Goal: Task Accomplishment & Management: Complete application form

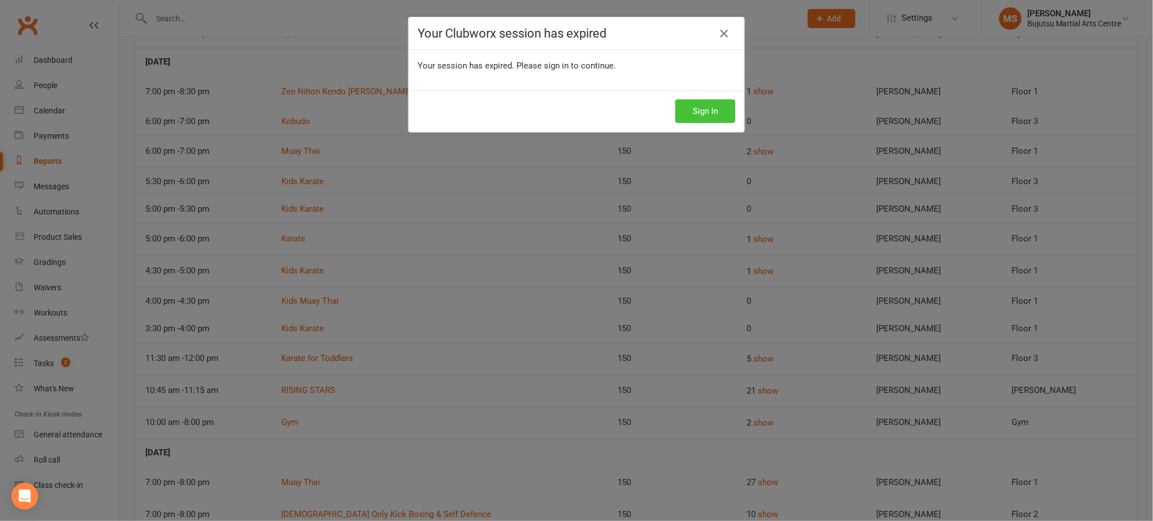
click at [724, 106] on button "Sign In" at bounding box center [705, 111] width 60 height 24
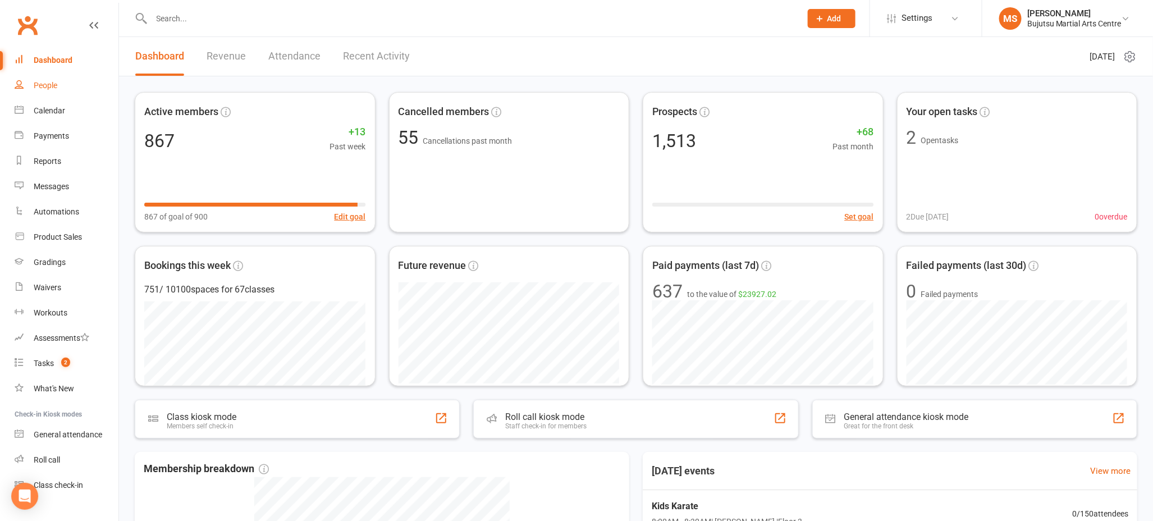
click at [53, 85] on div "People" at bounding box center [46, 85] width 24 height 9
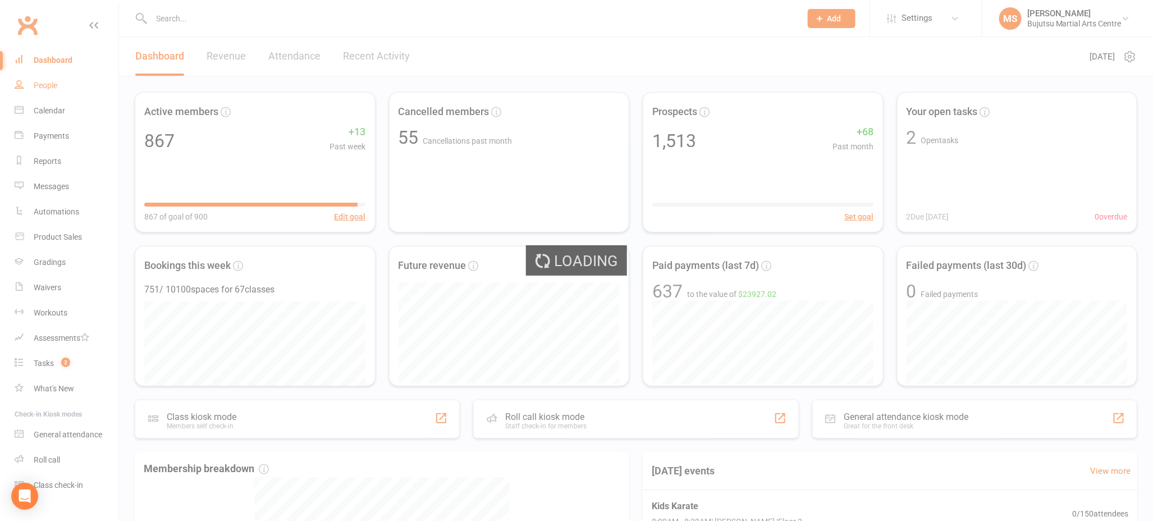
select select "100"
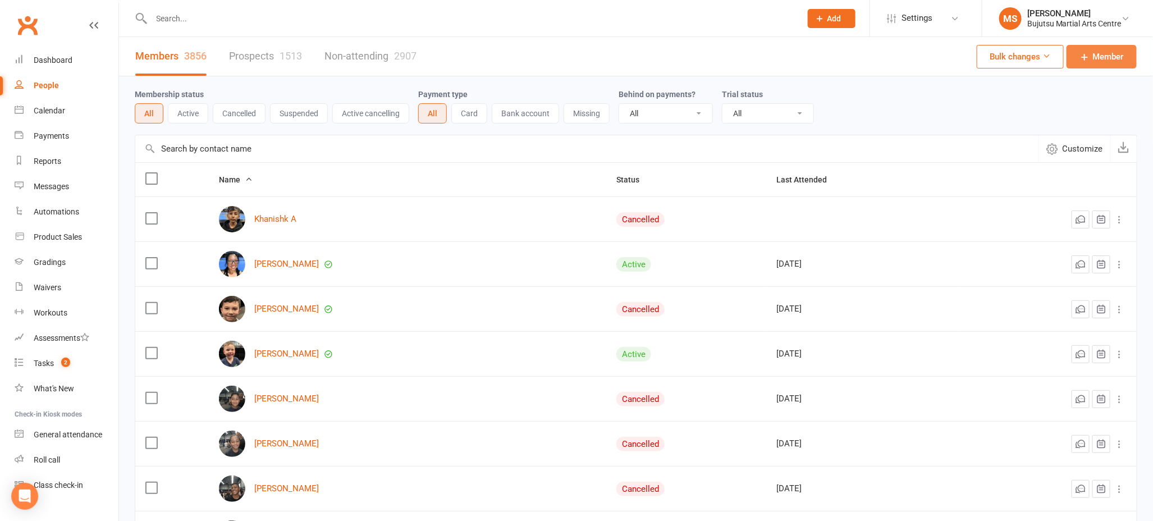
click at [1095, 59] on span "Member" at bounding box center [1108, 56] width 31 height 13
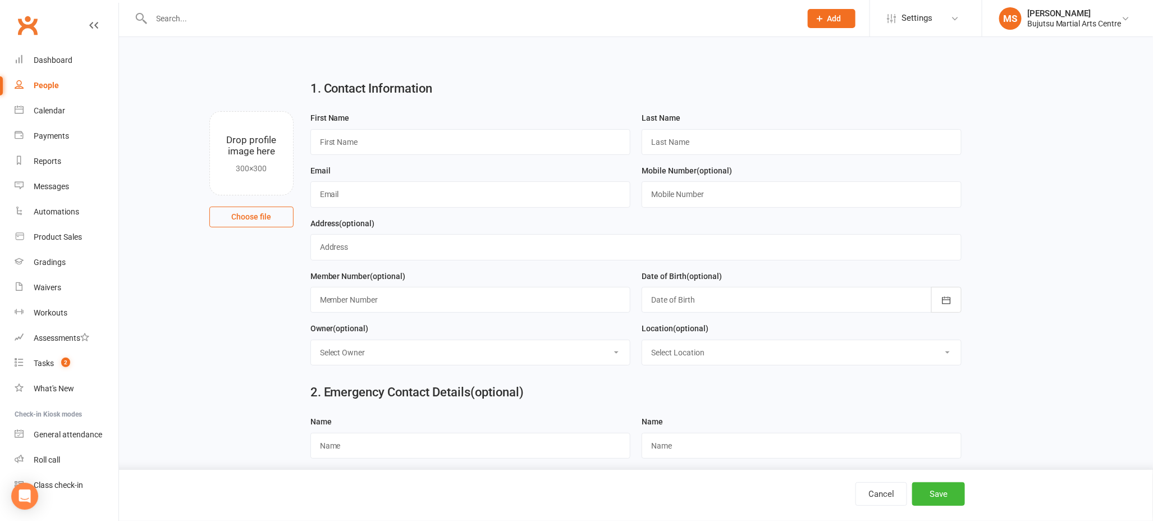
click at [38, 86] on div "People" at bounding box center [46, 85] width 25 height 9
select select "100"
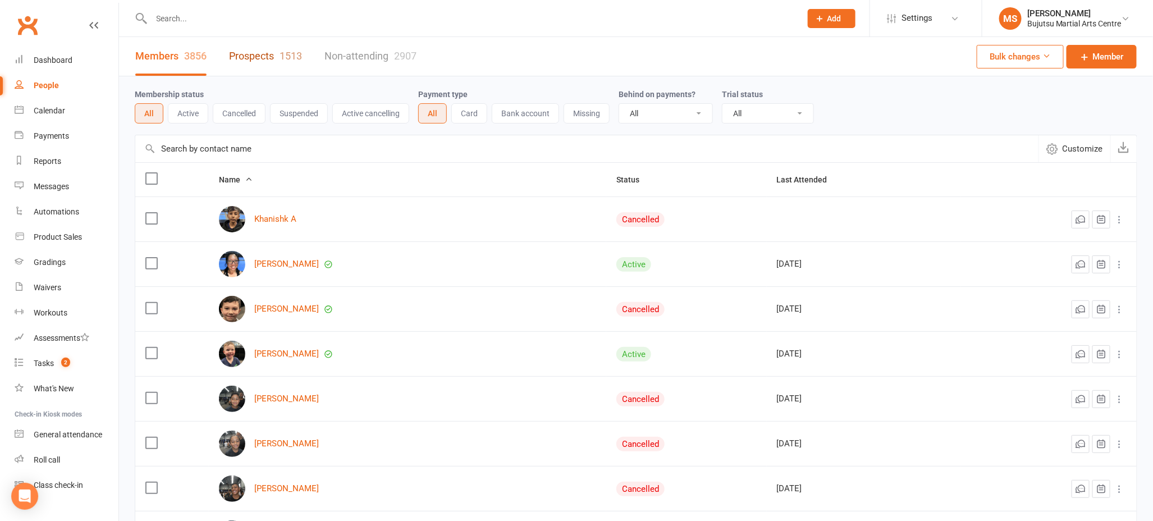
click at [267, 51] on link "Prospects 1513" at bounding box center [265, 56] width 73 height 39
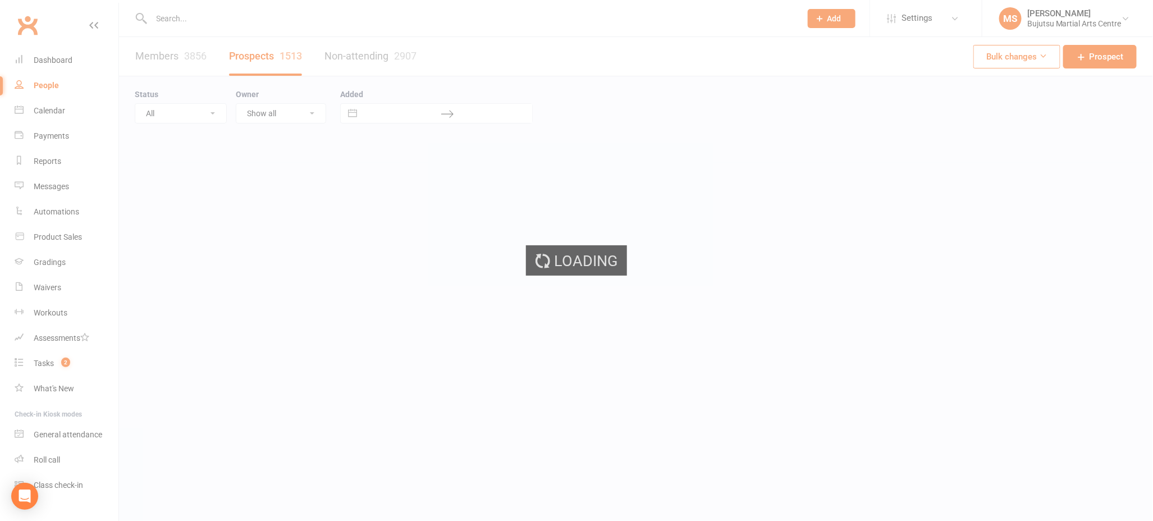
select select "100"
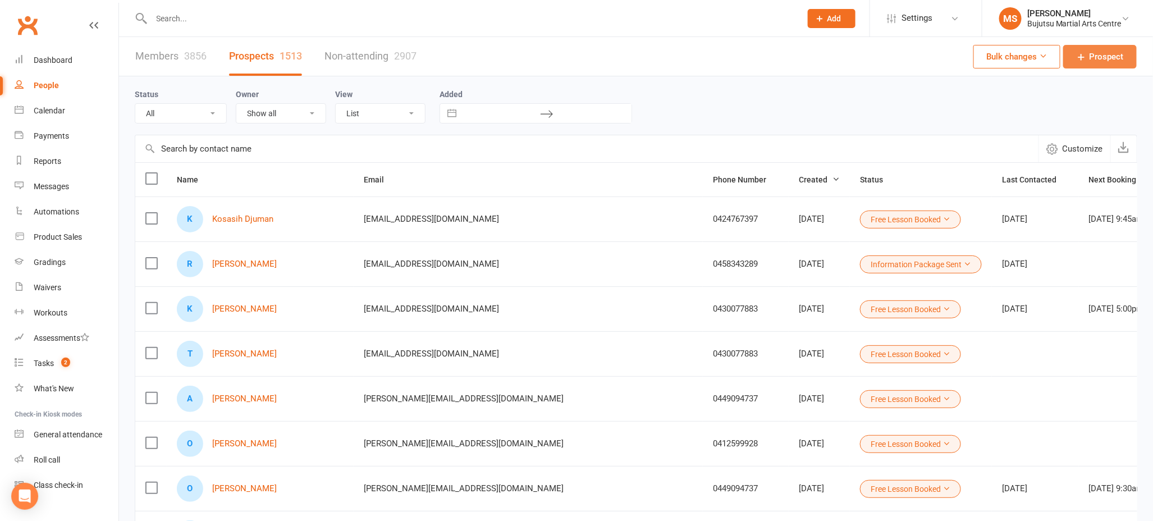
click at [1074, 53] on link "Prospect" at bounding box center [1100, 57] width 74 height 24
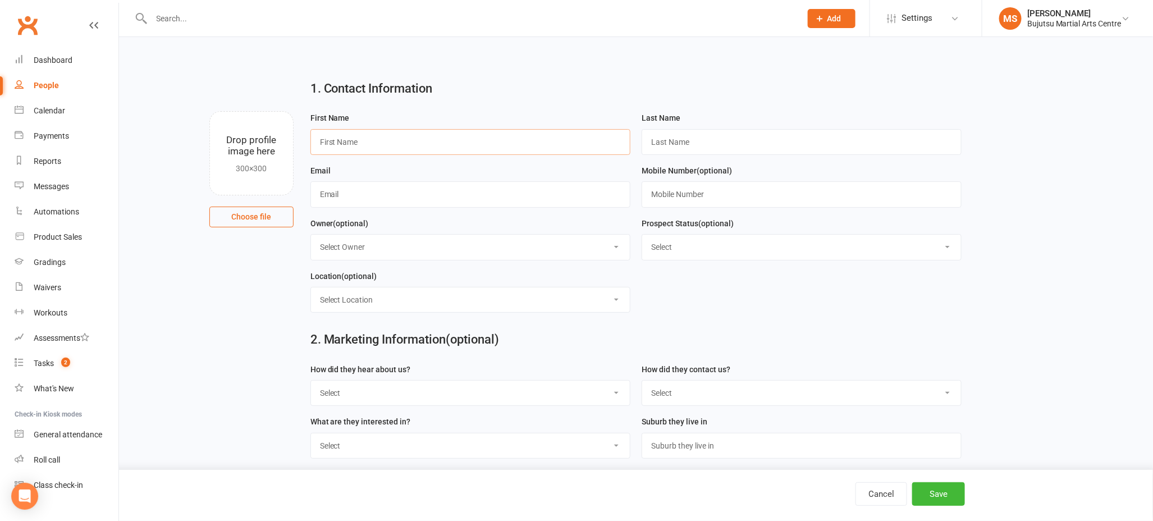
click at [384, 138] on input "text" at bounding box center [470, 142] width 320 height 26
type input "[PERSON_NAME]"
click at [349, 200] on input "text" at bounding box center [470, 194] width 320 height 26
paste input "mailto:[PERSON_NAME][EMAIL_ADDRESS][DOMAIN_NAME]"
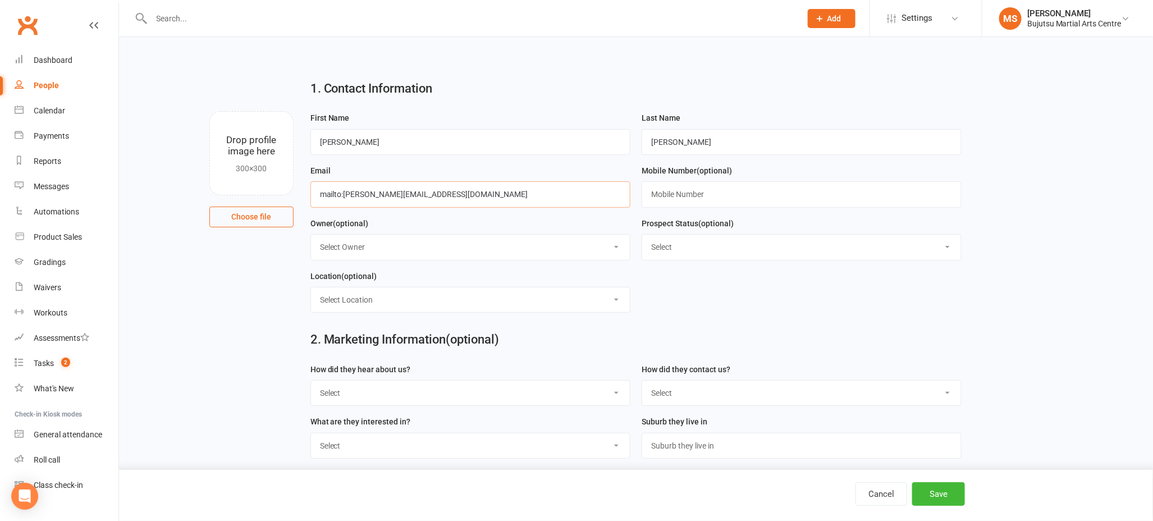
click at [345, 194] on input "mailto:[PERSON_NAME][EMAIL_ADDRESS][DOMAIN_NAME]" at bounding box center [470, 194] width 320 height 26
type input "[PERSON_NAME][EMAIL_ADDRESS][DOMAIN_NAME]"
click at [711, 198] on input "text" at bounding box center [802, 194] width 320 height 26
paste input "0427798363"
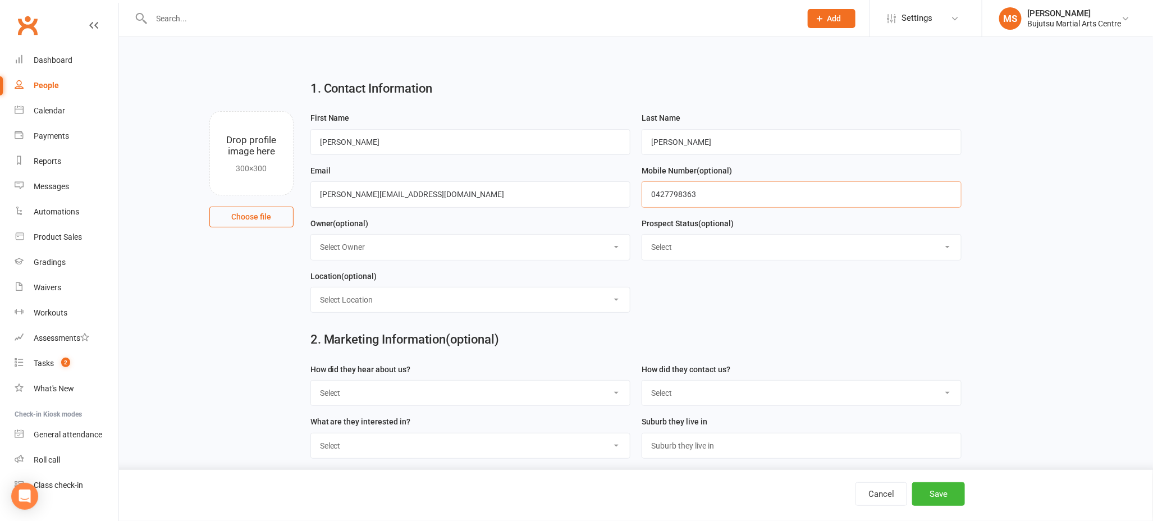
type input "0427798363"
click at [696, 245] on select "Select Initial Inquiry Information Package Sent Free Lesson Booked Follow Up Em…" at bounding box center [801, 247] width 319 height 25
select select "Information Package Sent"
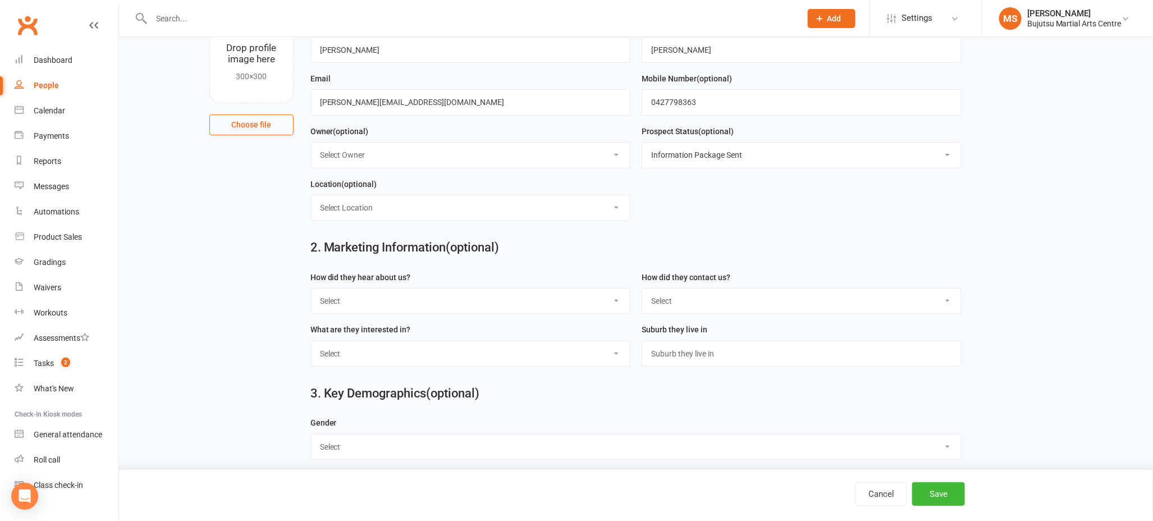
scroll to position [101, 0]
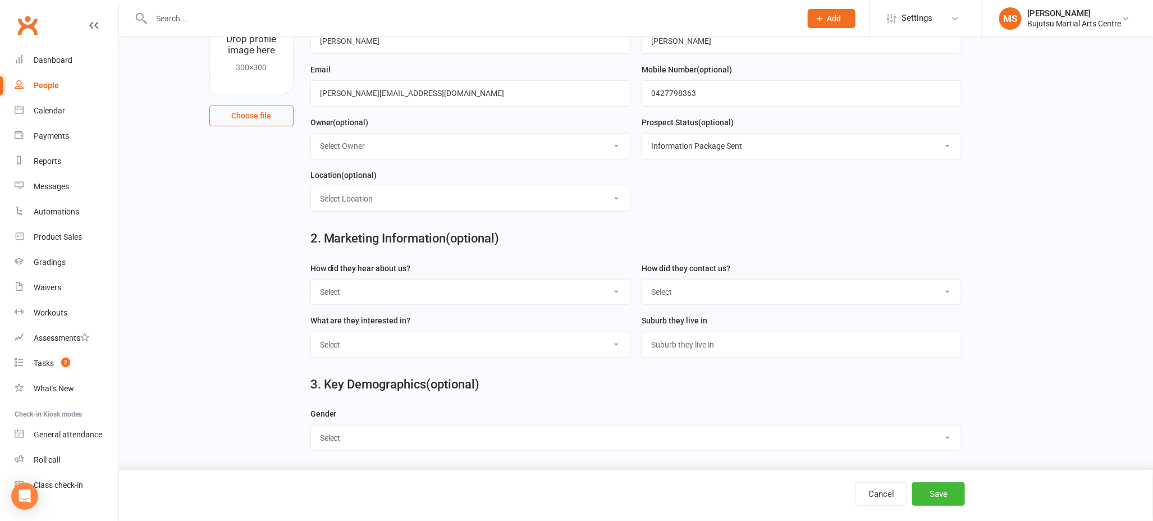
click at [412, 289] on select "Select Google Other Social Media Through A Friend Walk by Referred" at bounding box center [470, 292] width 319 height 25
select select "Google"
click at [728, 297] on select "Select Phone Email In-Facility Social Media Website Chat" at bounding box center [801, 292] width 319 height 25
select select "Email"
click at [470, 428] on select "Select [DEMOGRAPHIC_DATA] [DEMOGRAPHIC_DATA]" at bounding box center [636, 437] width 651 height 25
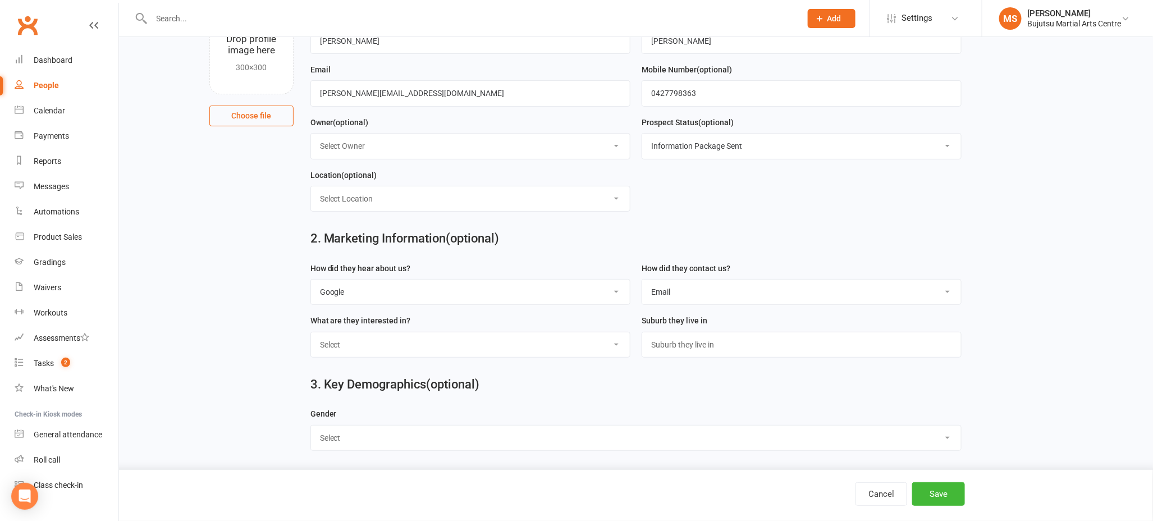
select select "[DEMOGRAPHIC_DATA]"
click at [942, 494] on button "Save" at bounding box center [938, 494] width 53 height 24
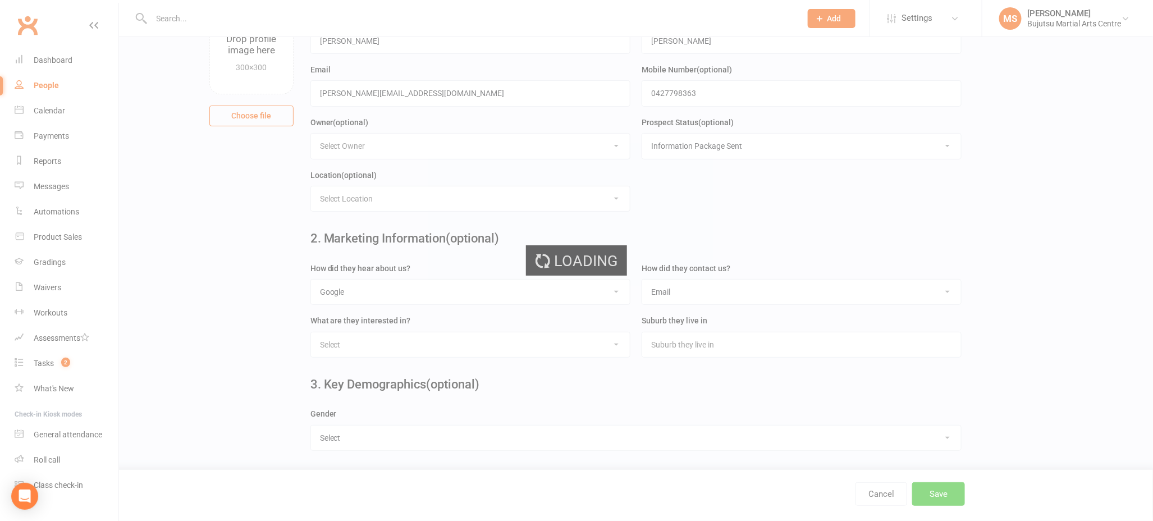
scroll to position [0, 0]
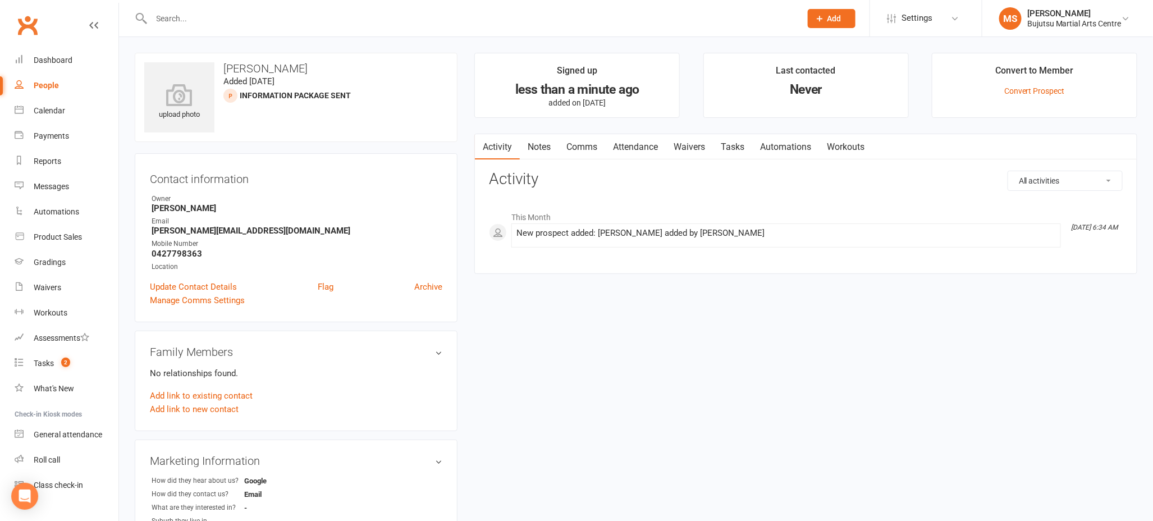
click at [585, 145] on link "Comms" at bounding box center [581, 147] width 47 height 26
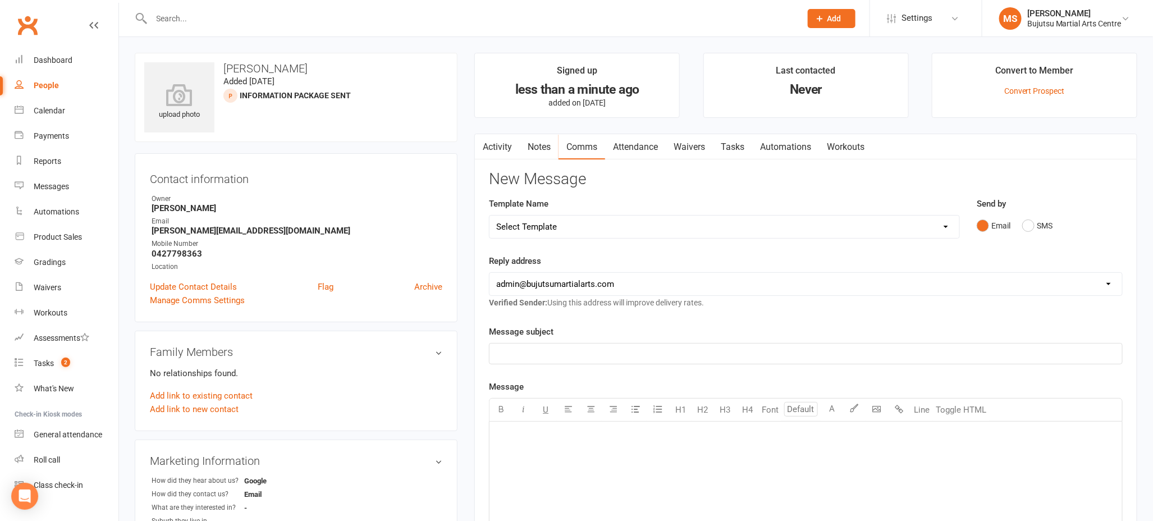
click at [561, 233] on select "Select Template [Email] Buddy Week [Email] Japan Karate Association Grading Adu…" at bounding box center [724, 227] width 470 height 22
select select "22"
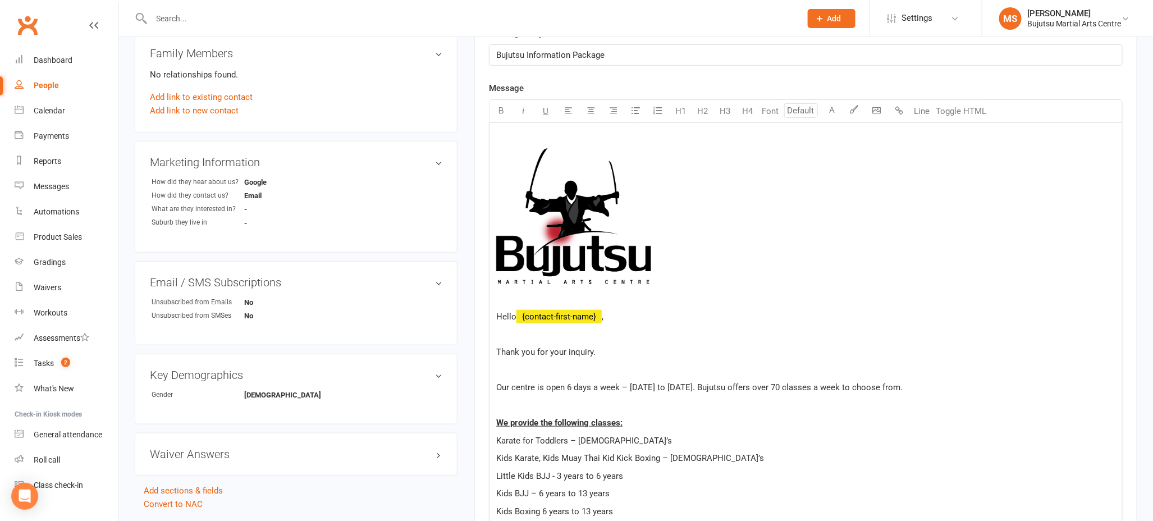
scroll to position [299, 0]
click at [509, 403] on p at bounding box center [805, 404] width 619 height 13
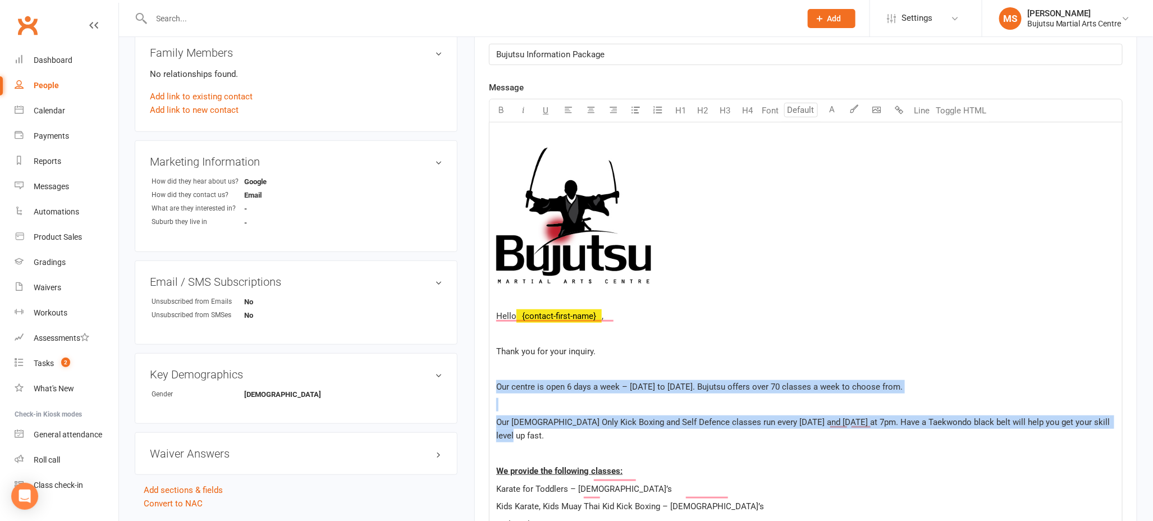
drag, startPoint x: 1067, startPoint y: 419, endPoint x: 496, endPoint y: 382, distance: 572.6
drag, startPoint x: 512, startPoint y: 399, endPoint x: 582, endPoint y: 403, distance: 69.7
click at [512, 399] on p "﻿" at bounding box center [805, 404] width 619 height 13
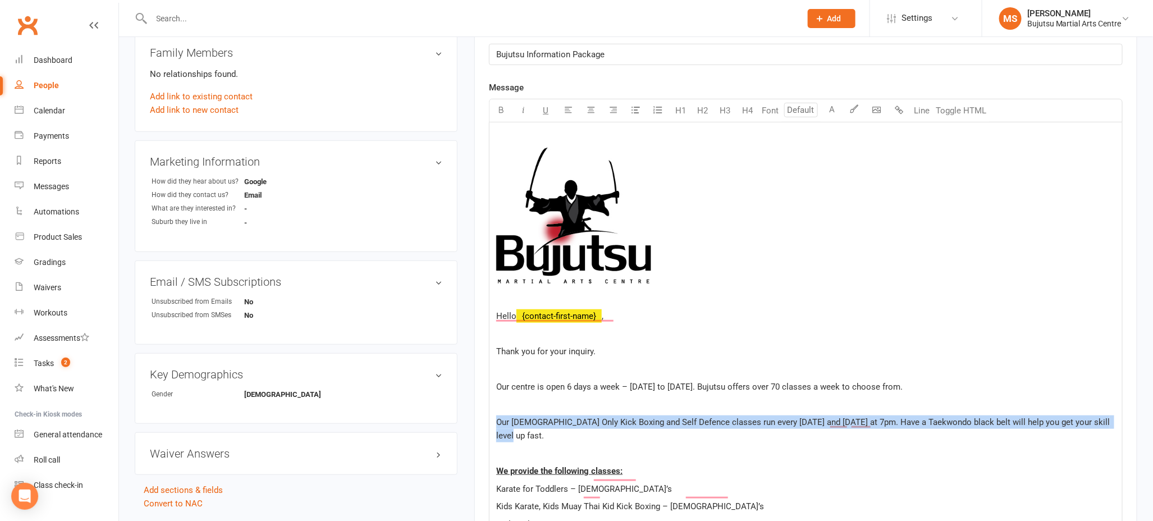
drag, startPoint x: 1100, startPoint y: 419, endPoint x: 502, endPoint y: 413, distance: 597.8
click at [501, 111] on icon "button" at bounding box center [501, 110] width 8 height 8
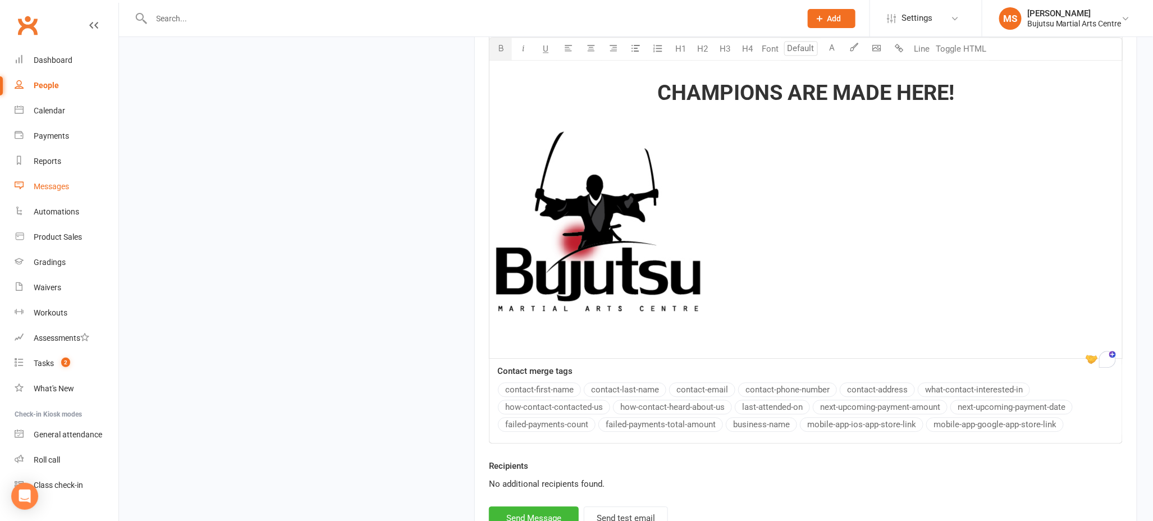
scroll to position [1367, 0]
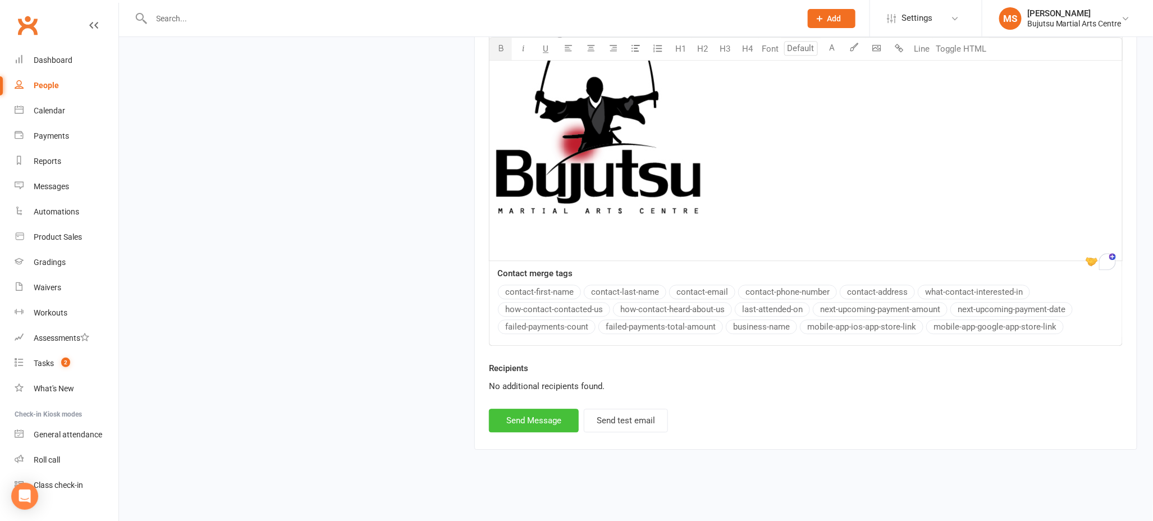
click at [556, 422] on button "Send Message" at bounding box center [534, 421] width 90 height 24
select select
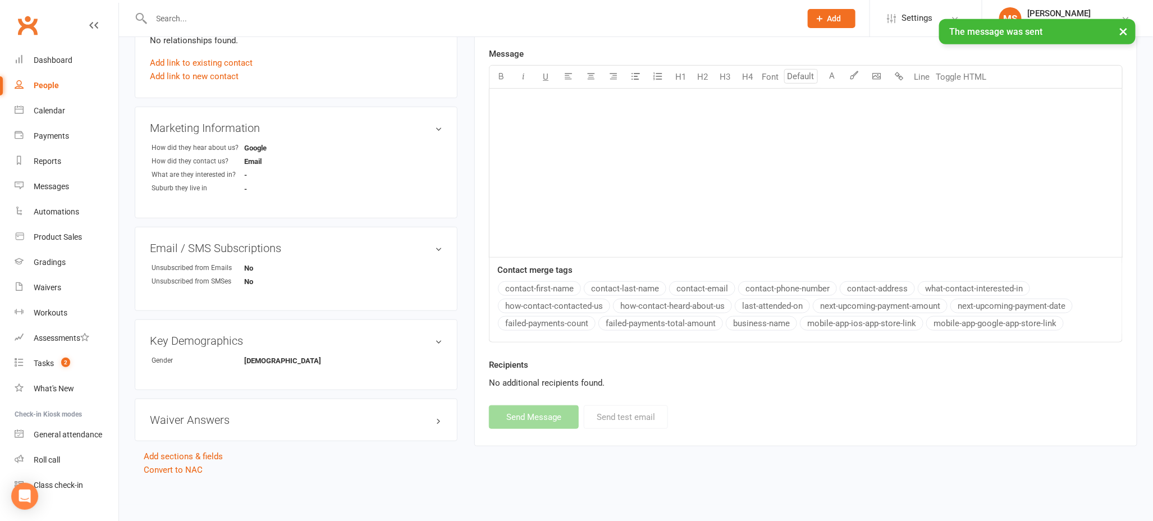
scroll to position [328, 0]
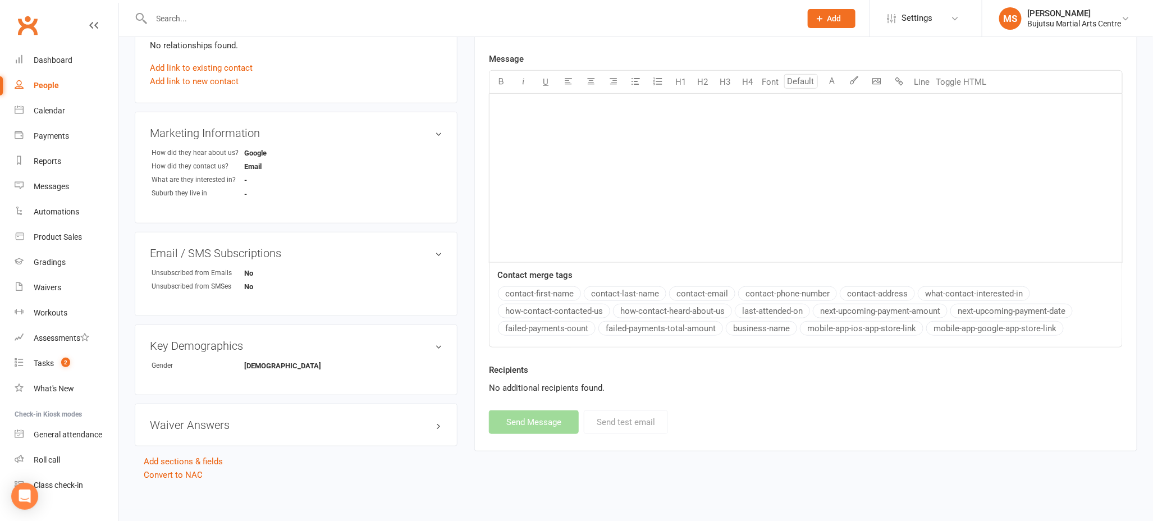
click at [263, 19] on input "text" at bounding box center [470, 19] width 645 height 16
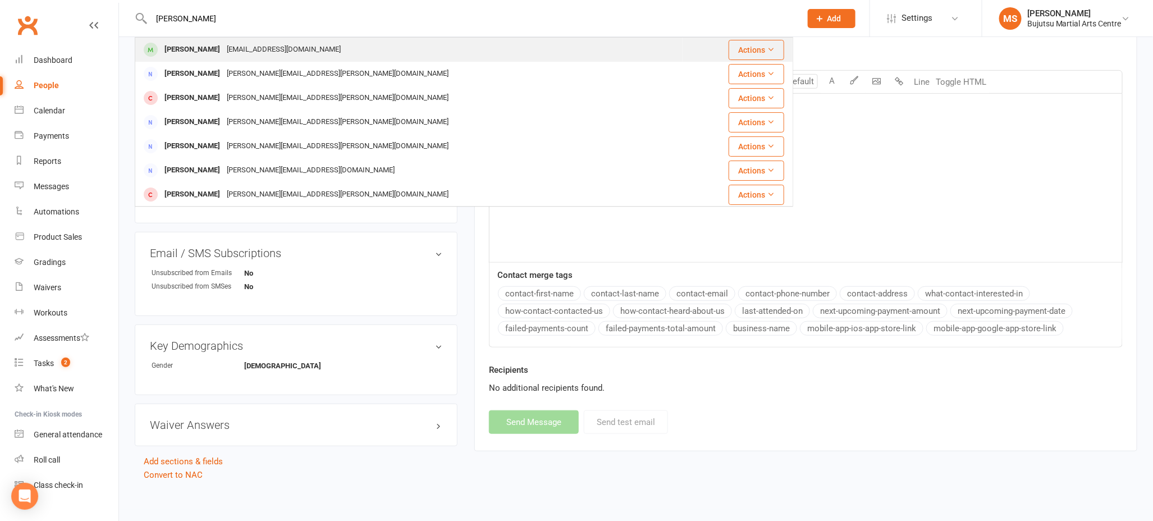
type input "[PERSON_NAME]"
click at [262, 48] on div "[EMAIL_ADDRESS][DOMAIN_NAME]" at bounding box center [283, 50] width 121 height 16
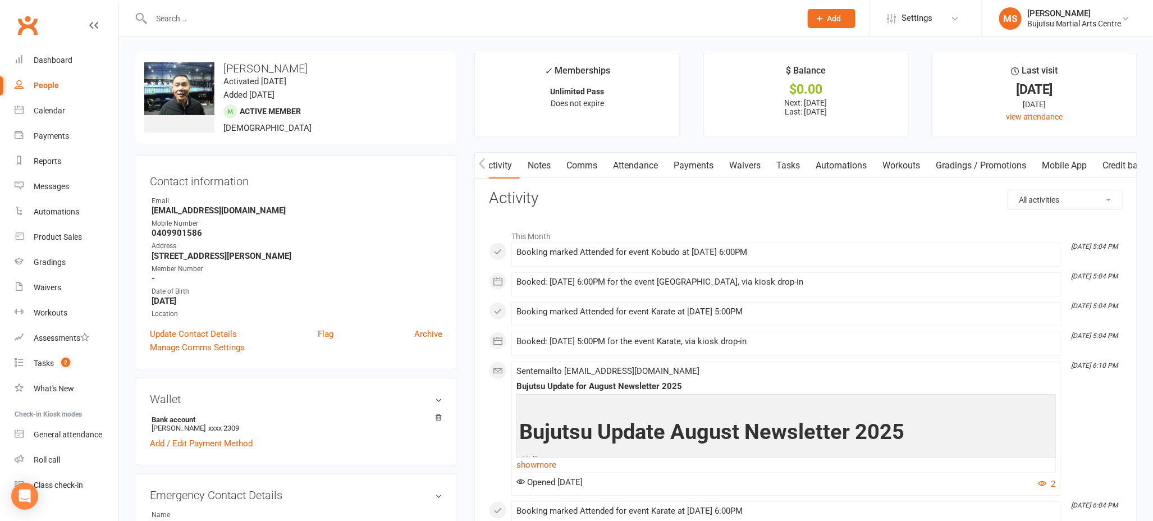
scroll to position [0, 35]
click at [921, 161] on link "Gradings / Promotions" at bounding box center [951, 166] width 106 height 26
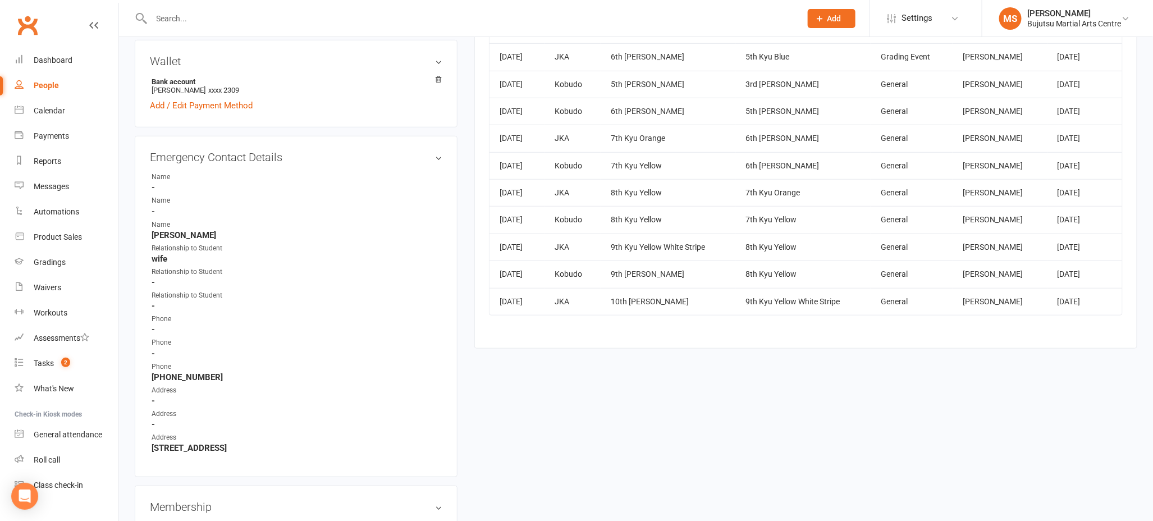
scroll to position [317, 0]
